Goal: Transaction & Acquisition: Purchase product/service

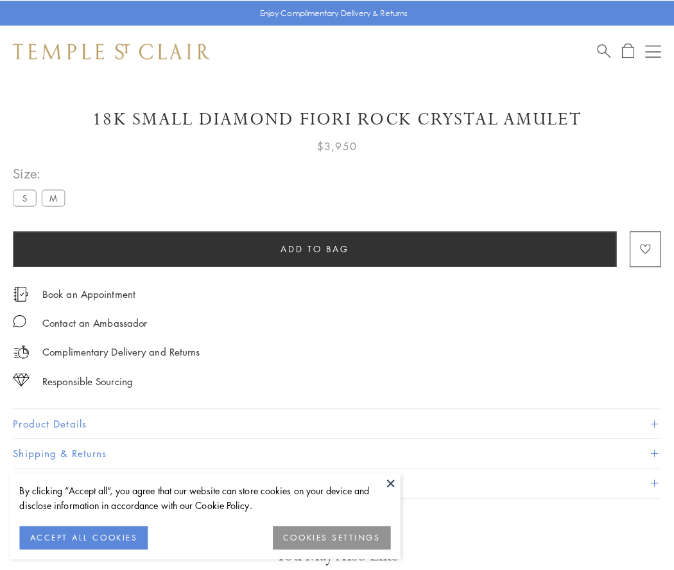
scroll to position [76, 0]
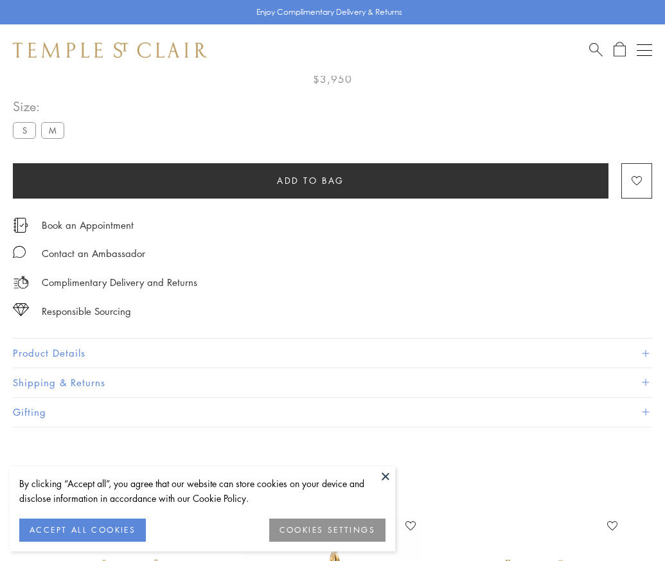
click at [310, 180] on span "Add to bag" at bounding box center [310, 180] width 67 height 14
